Goal: Navigation & Orientation: Find specific page/section

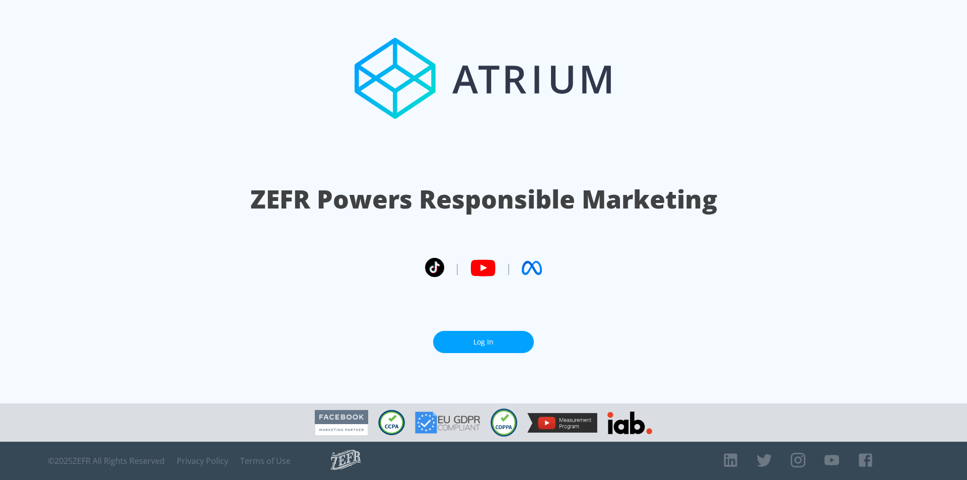
click at [518, 268] on div "| |" at bounding box center [483, 267] width 117 height 25
click at [528, 272] on icon at bounding box center [533, 268] width 20 height 14
click at [469, 337] on link "Log In" at bounding box center [483, 342] width 101 height 23
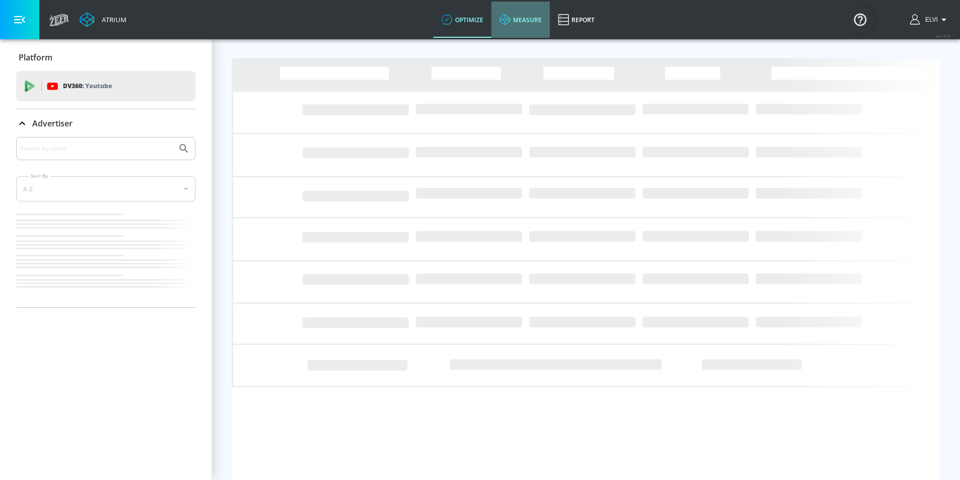
click at [523, 23] on link "measure" at bounding box center [520, 20] width 58 height 36
